Goal: Task Accomplishment & Management: Use online tool/utility

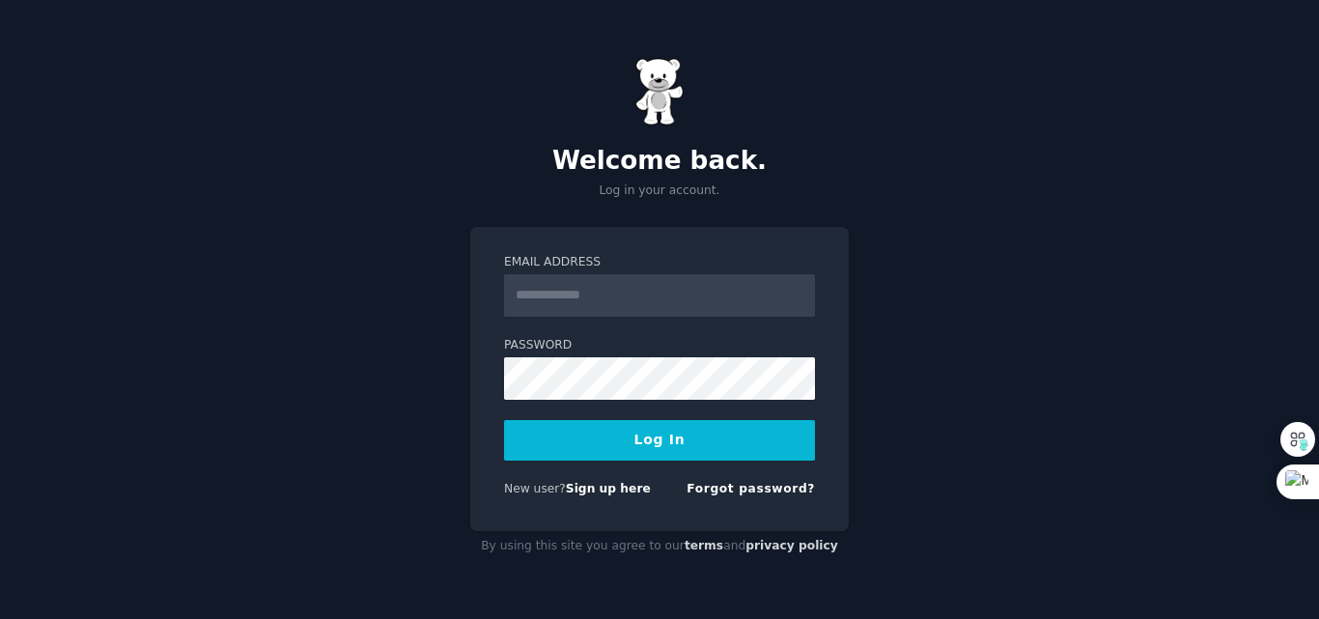
type input "**********"
click at [679, 446] on button "Log In" at bounding box center [659, 440] width 311 height 41
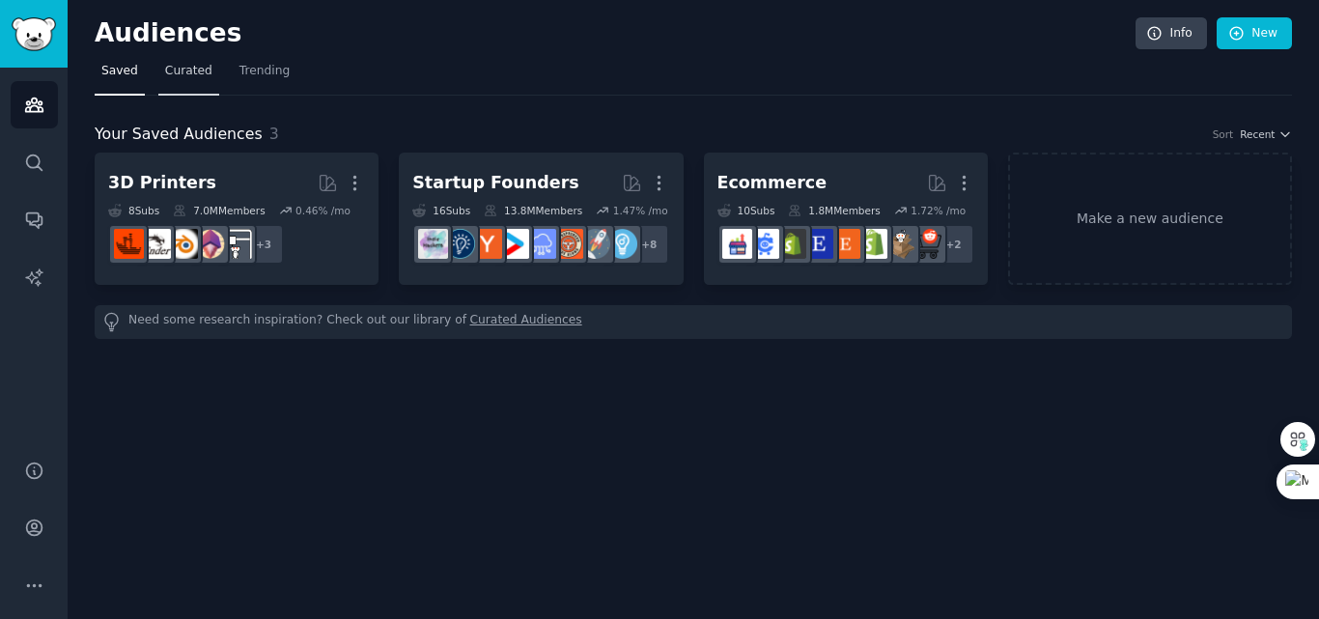
click at [166, 77] on span "Curated" at bounding box center [188, 71] width 47 height 17
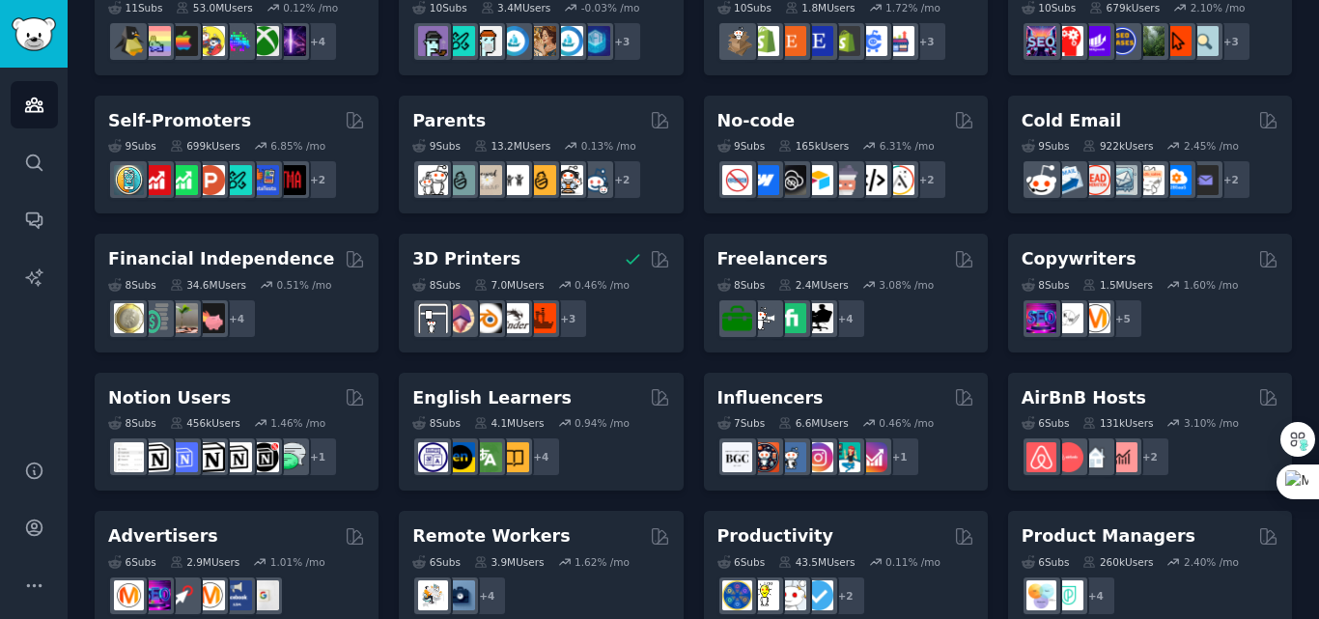
scroll to position [694, 0]
